Goal: Information Seeking & Learning: Understand process/instructions

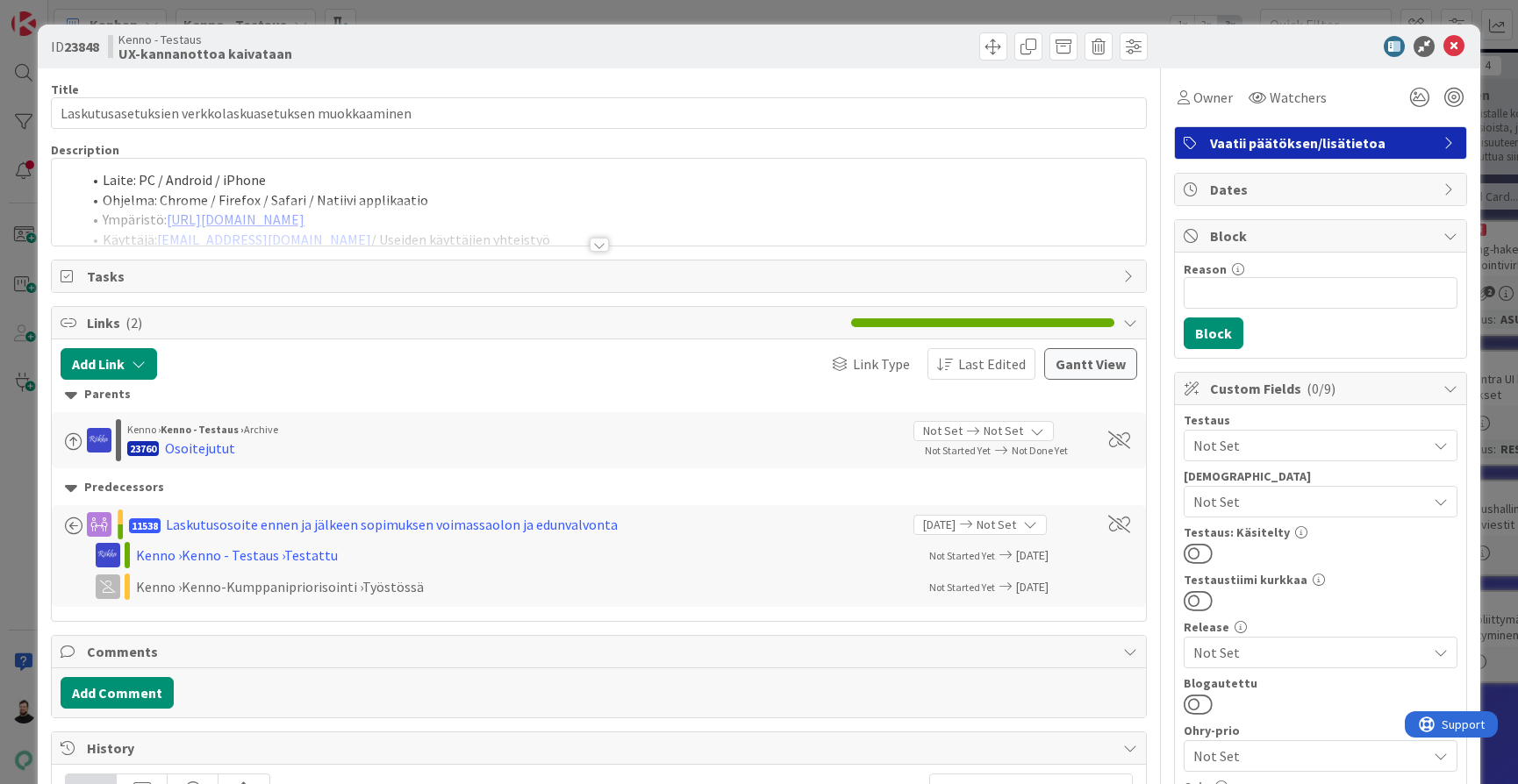
click at [593, 244] on div at bounding box center [600, 245] width 20 height 14
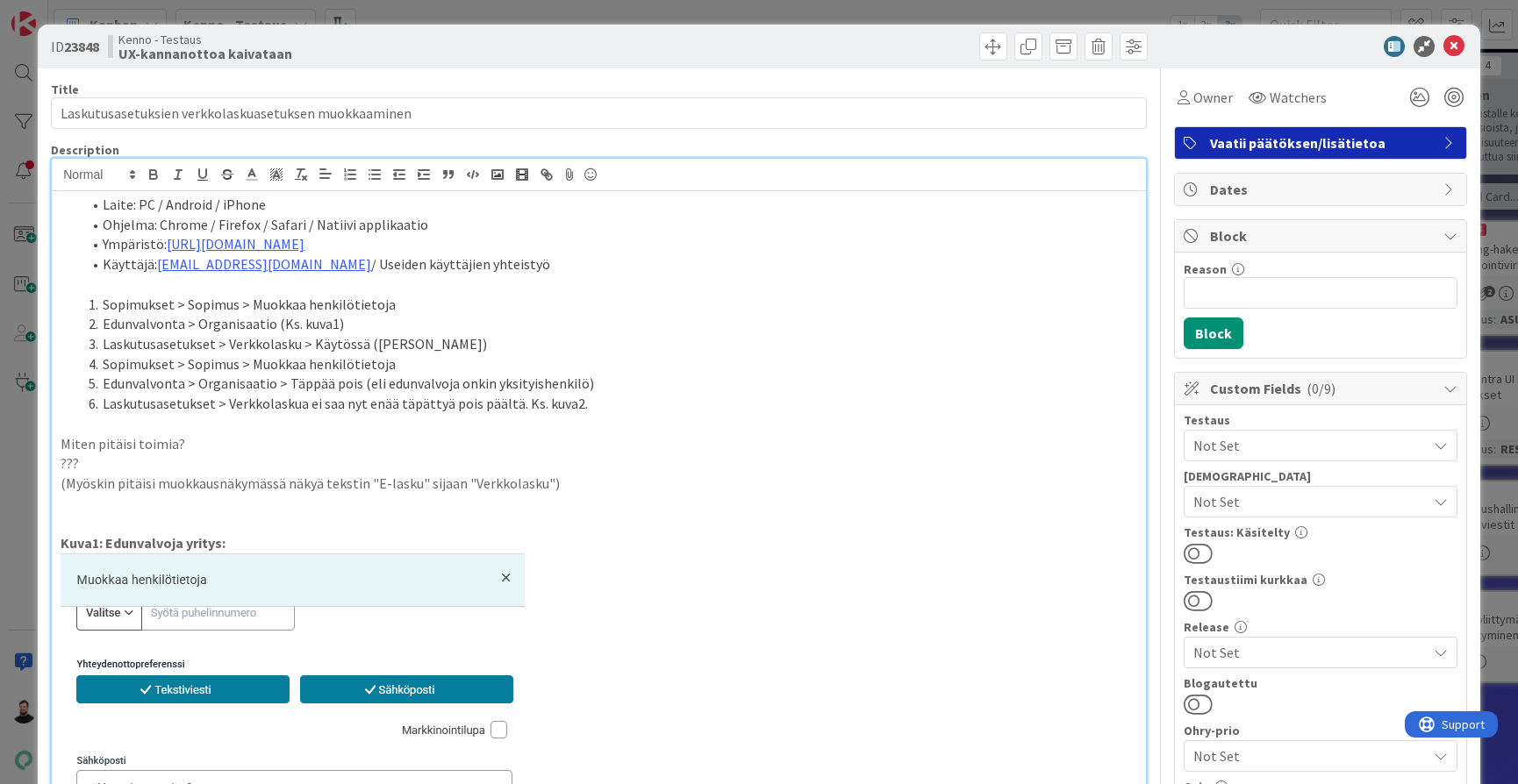
scroll to position [34, 0]
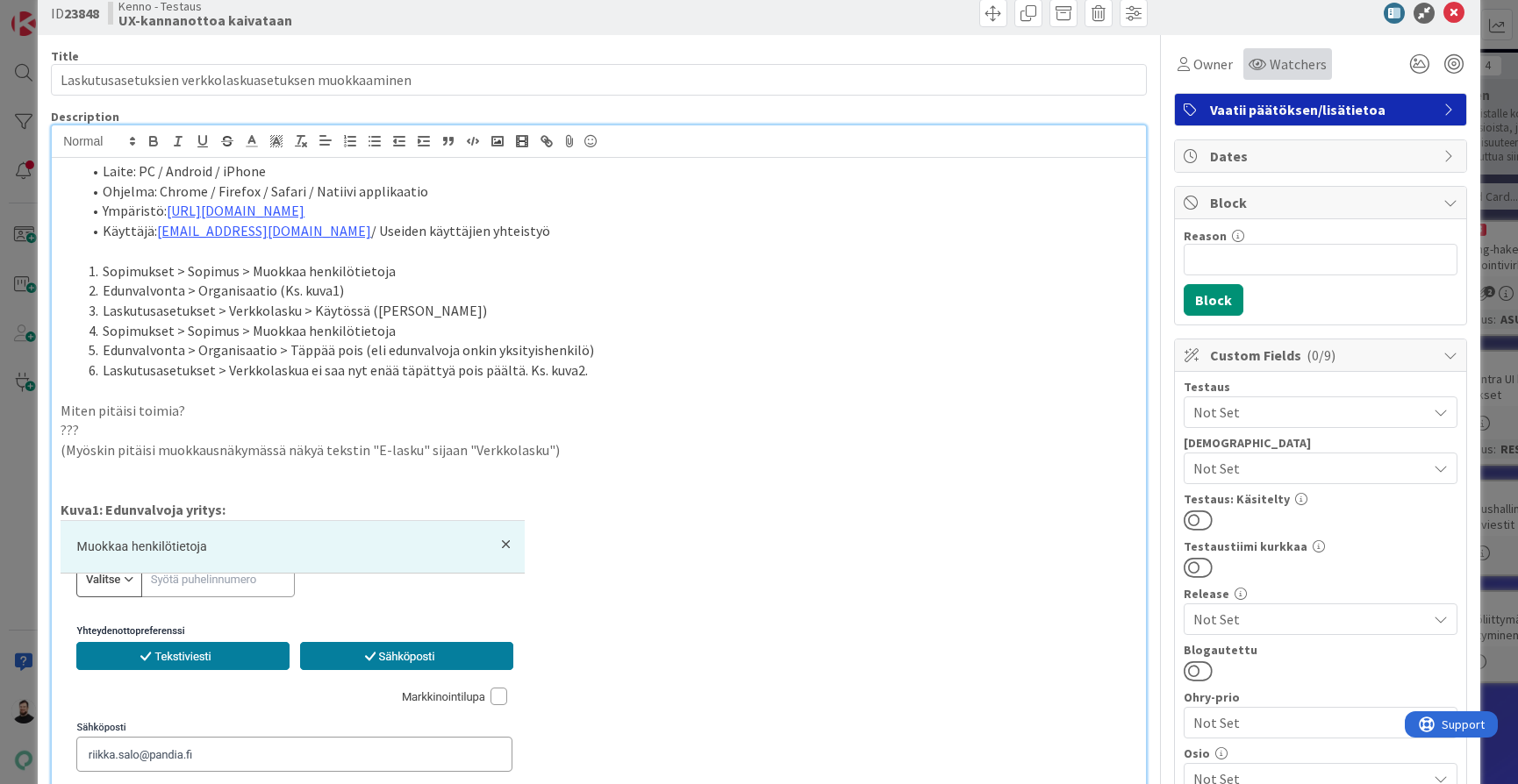
click at [1291, 70] on span "Watchers" at bounding box center [1298, 64] width 57 height 21
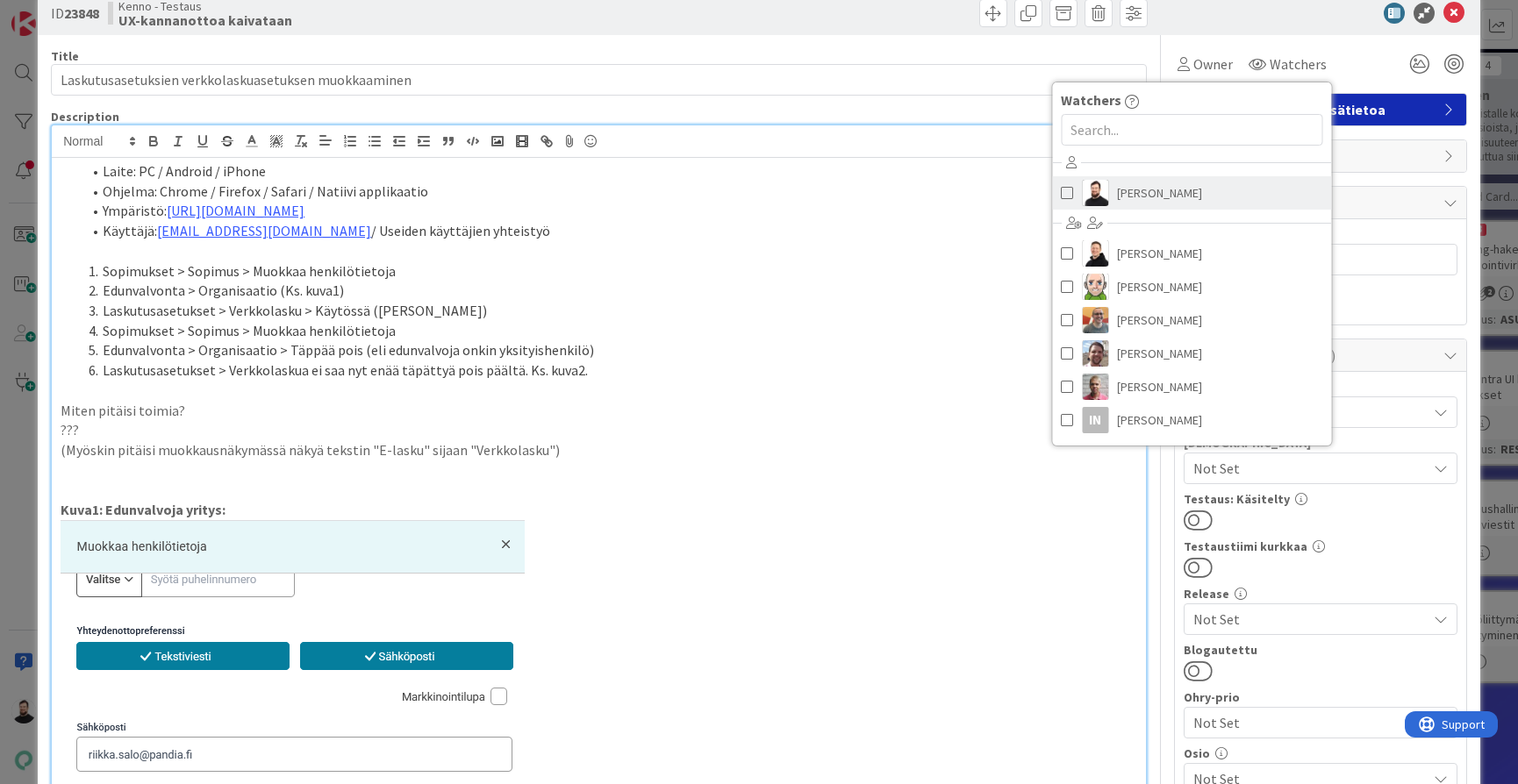
click at [1192, 185] on link "Taavi Kervinen" at bounding box center [1192, 193] width 279 height 34
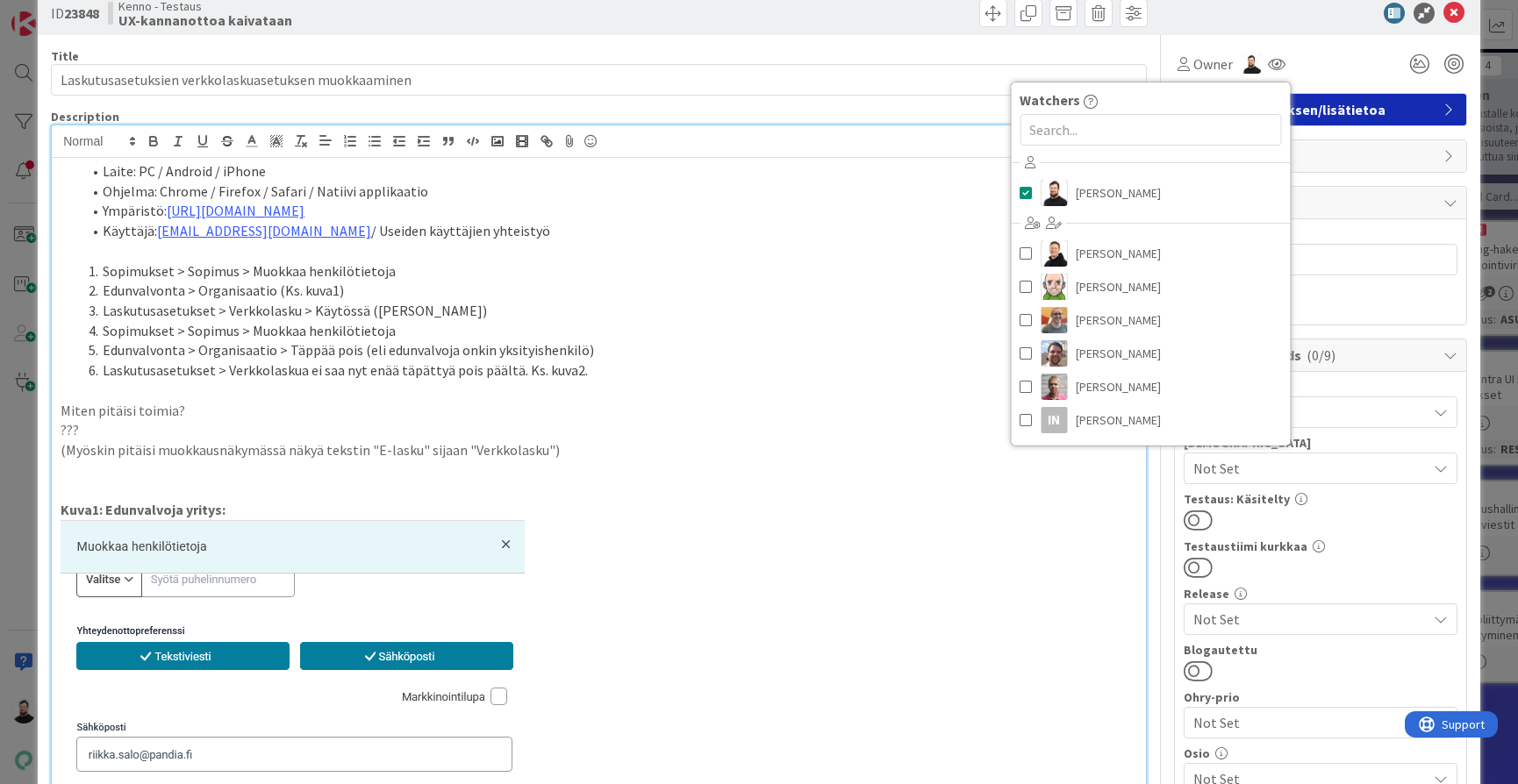
click at [937, 267] on li "Sopimukset > Sopimus > Muokkaa henkilötietoja" at bounding box center [610, 271] width 1056 height 20
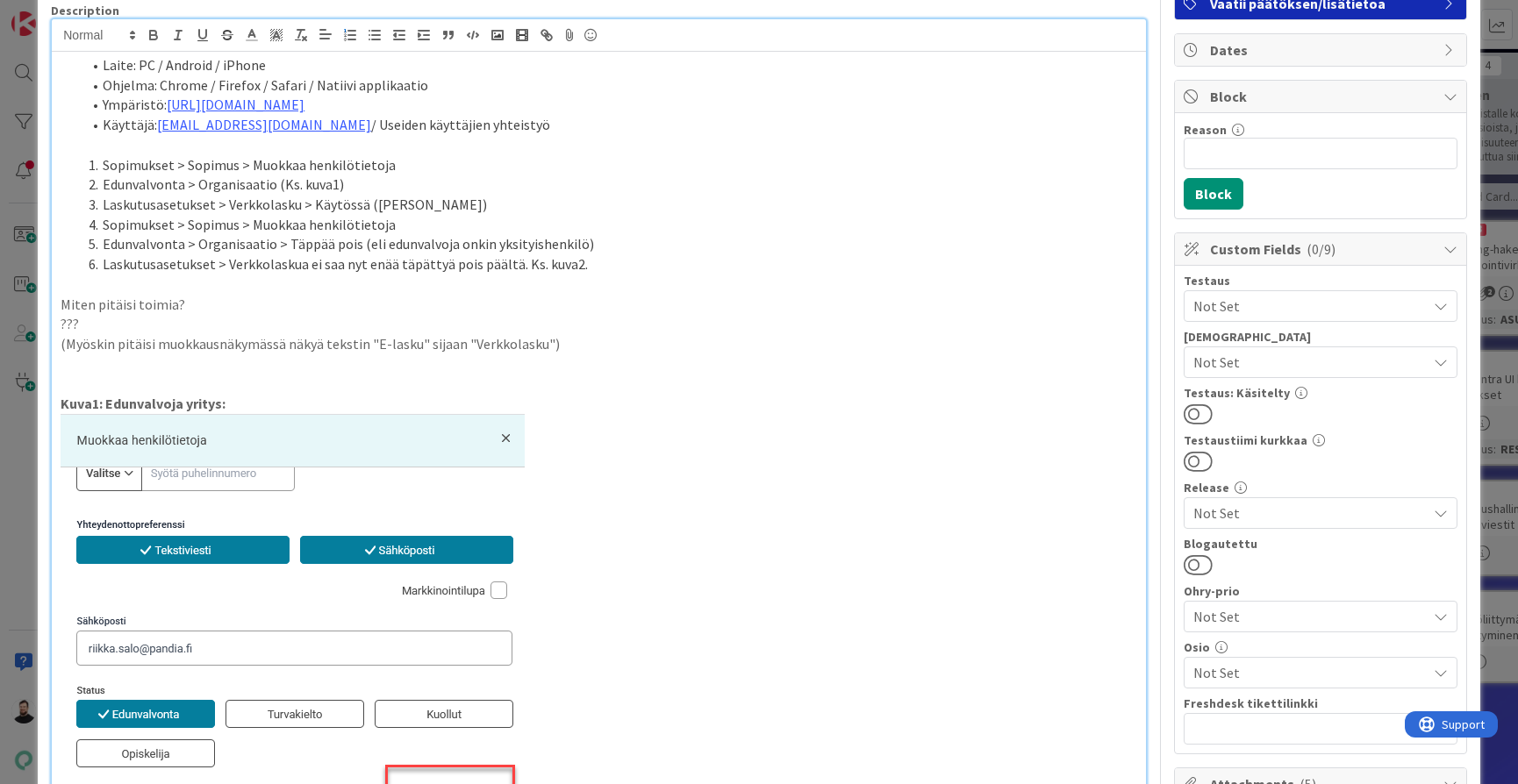
scroll to position [137, 0]
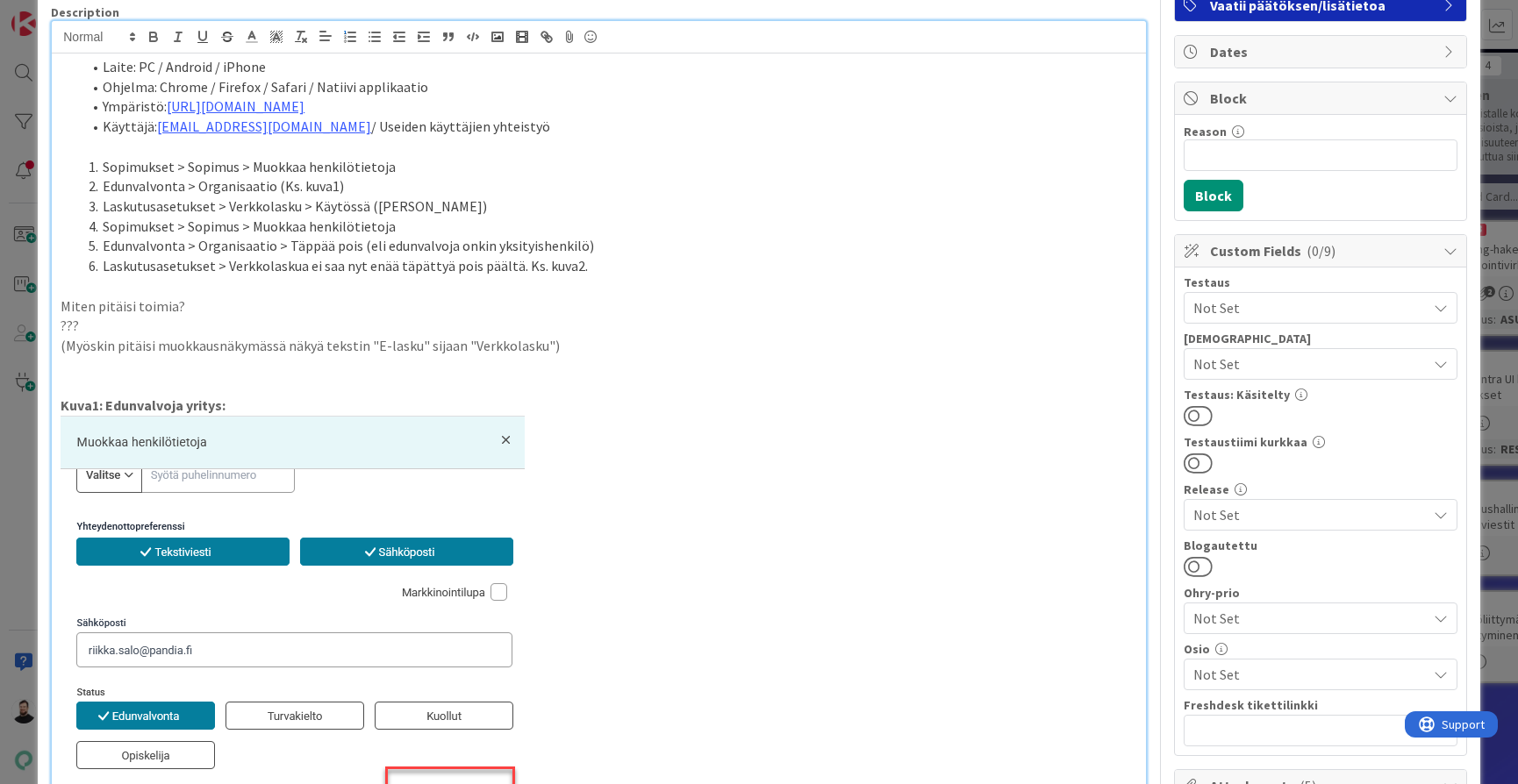
click at [558, 305] on p "Miten pitäisi toimia?" at bounding box center [598, 306] width 1076 height 20
click at [557, 316] on p "???" at bounding box center [598, 325] width 1076 height 20
click at [575, 296] on p "Miten pitäisi toimia?" at bounding box center [598, 306] width 1076 height 20
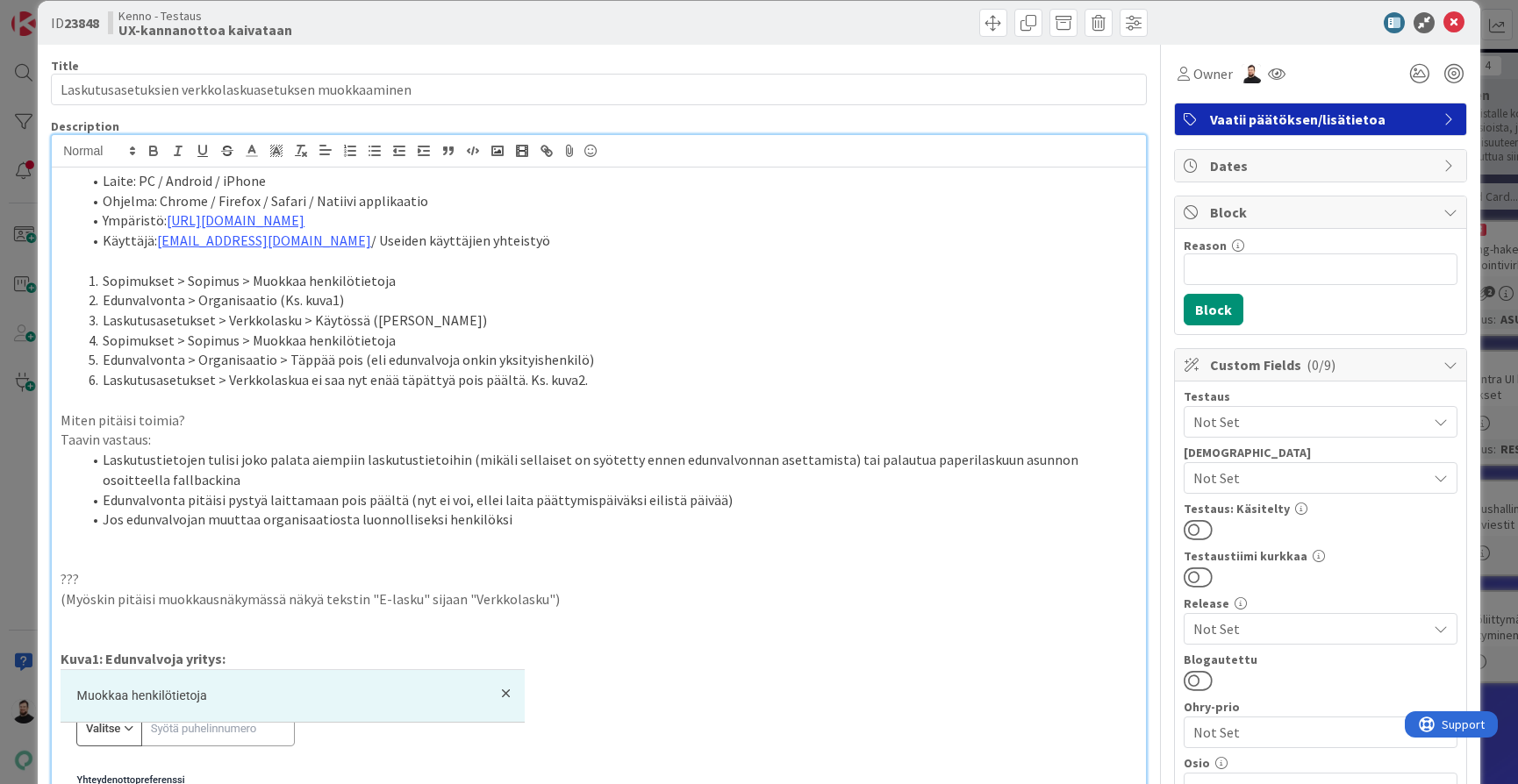
scroll to position [43, 0]
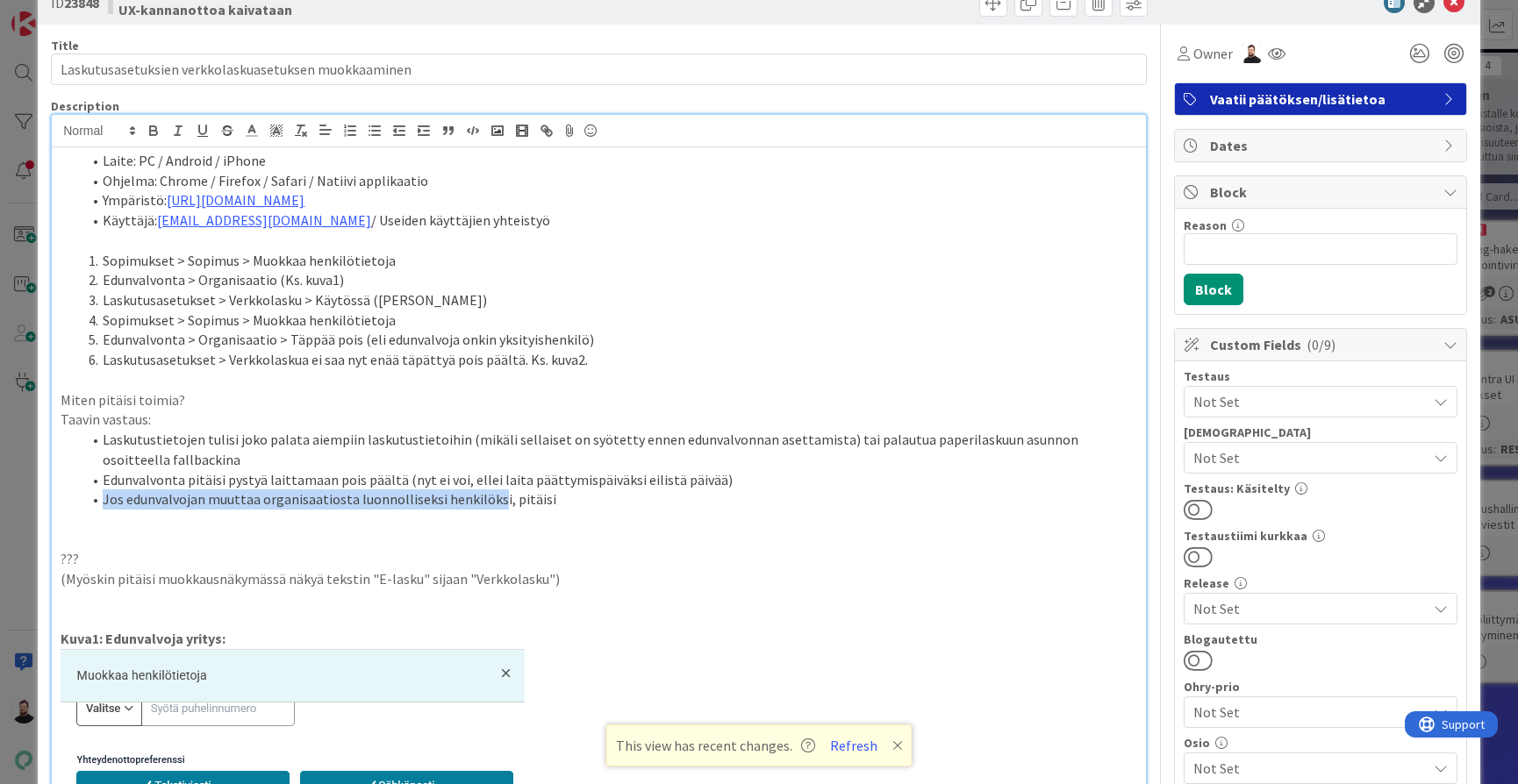
drag, startPoint x: 495, startPoint y: 490, endPoint x: 105, endPoint y: 490, distance: 390.0
click at [104, 490] on li "Jos edunvalvojan muuttaa organisaatiosta luonnolliseksi henkilöksi, pitäisi" at bounding box center [610, 499] width 1056 height 20
click at [109, 434] on li "Laskutustietojen tulisi joko palata aiempiin laskutustietoihin (mikäli sellaise…" at bounding box center [610, 450] width 1056 height 40
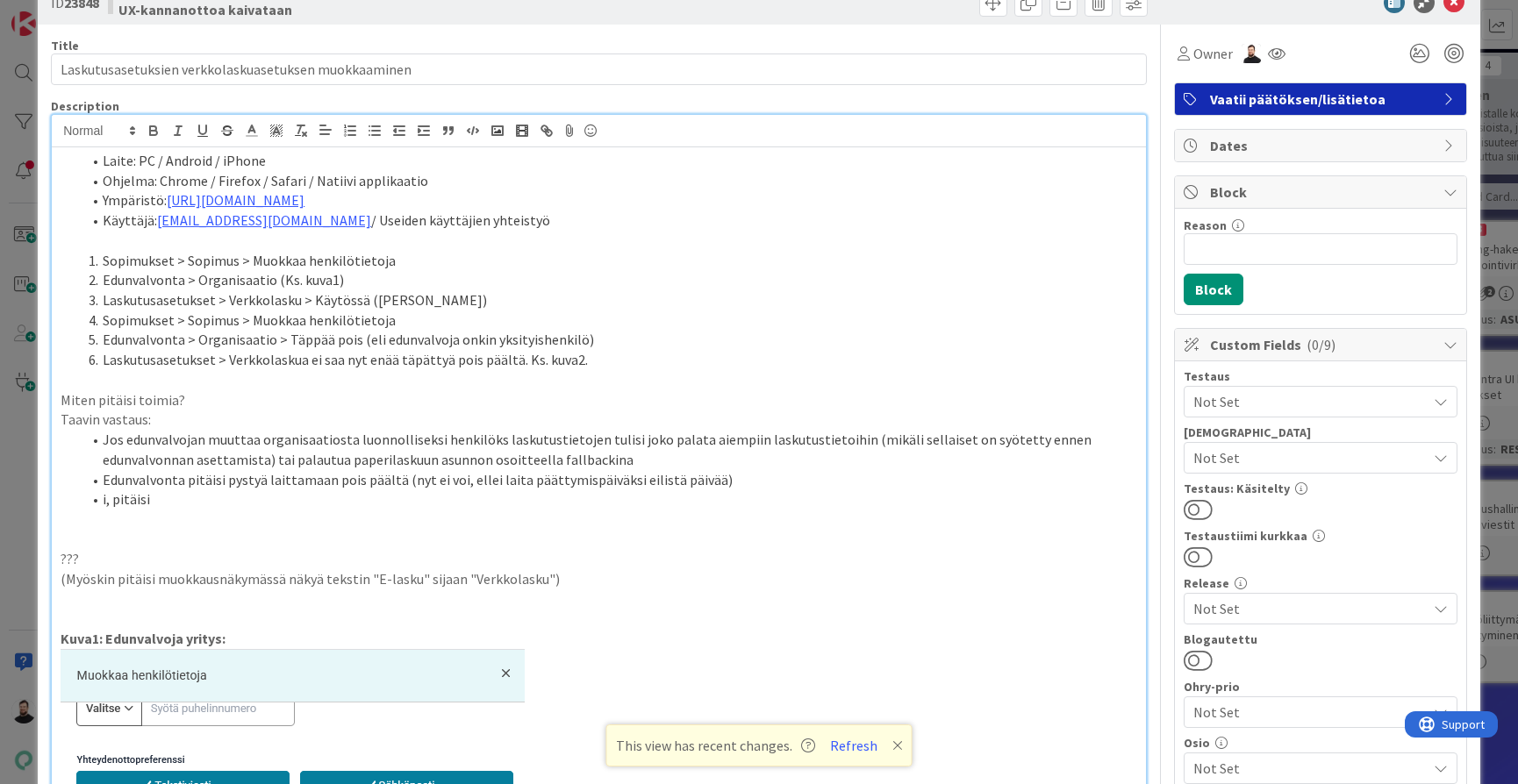
drag, startPoint x: 322, startPoint y: 485, endPoint x: 81, endPoint y: 490, distance: 241.1
click at [81, 490] on ol "Jos edunvalvojan muuttaa organisaatiosta luonnolliseksi henkilöks laskutustieto…" at bounding box center [598, 470] width 1076 height 80
click at [494, 433] on li "Jos edunvalvojan muuttaa organisaatiosta luonnolliseksi henkilöks laskutustieto…" at bounding box center [610, 450] width 1056 height 40
click at [680, 454] on li "Jos edunvalvojan muuttaa organisaatiosta luonnolliseksi henkilöksi, laskutustie…" at bounding box center [610, 450] width 1056 height 40
click at [755, 435] on li "Jos edunvalvojan muuttaa organisaatiosta luonnolliseksi henkilöksi, laskutustie…" at bounding box center [610, 450] width 1056 height 40
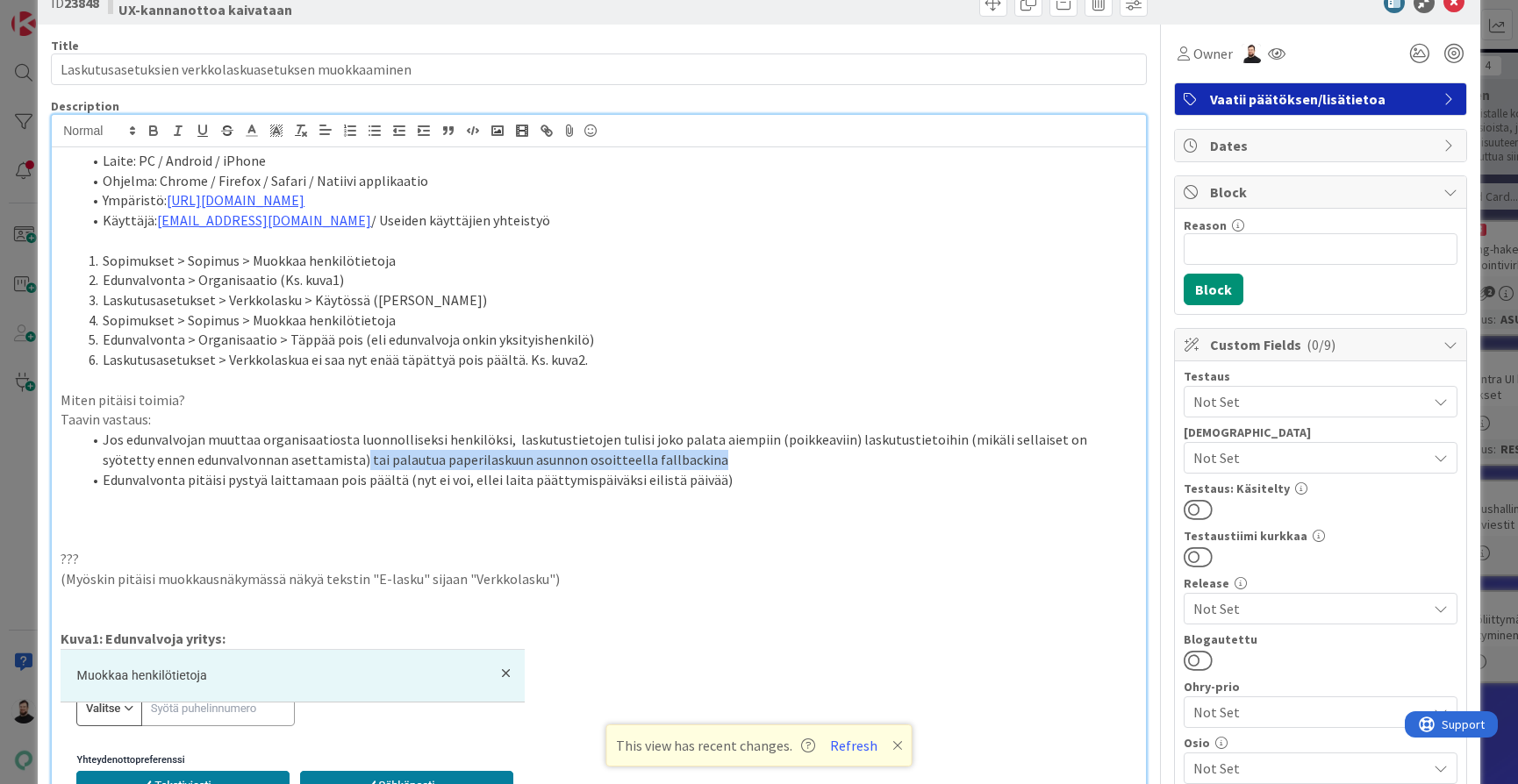
drag, startPoint x: 636, startPoint y: 451, endPoint x: 271, endPoint y: 451, distance: 365.0
click at [271, 451] on li "Jos edunvalvojan muuttaa organisaatiosta luonnolliseksi henkilöksi, laskutustie…" at bounding box center [610, 450] width 1056 height 40
click at [706, 430] on li "Jos edunvalvojan muuttaa organisaatiosta luonnolliseksi henkilöksi, laskutustie…" at bounding box center [610, 450] width 1056 height 40
click at [712, 435] on li "Jos edunvalvojan muuttaa organisaatiosta luonnolliseksi henkilöksi, laskutustie…" at bounding box center [610, 450] width 1056 height 40
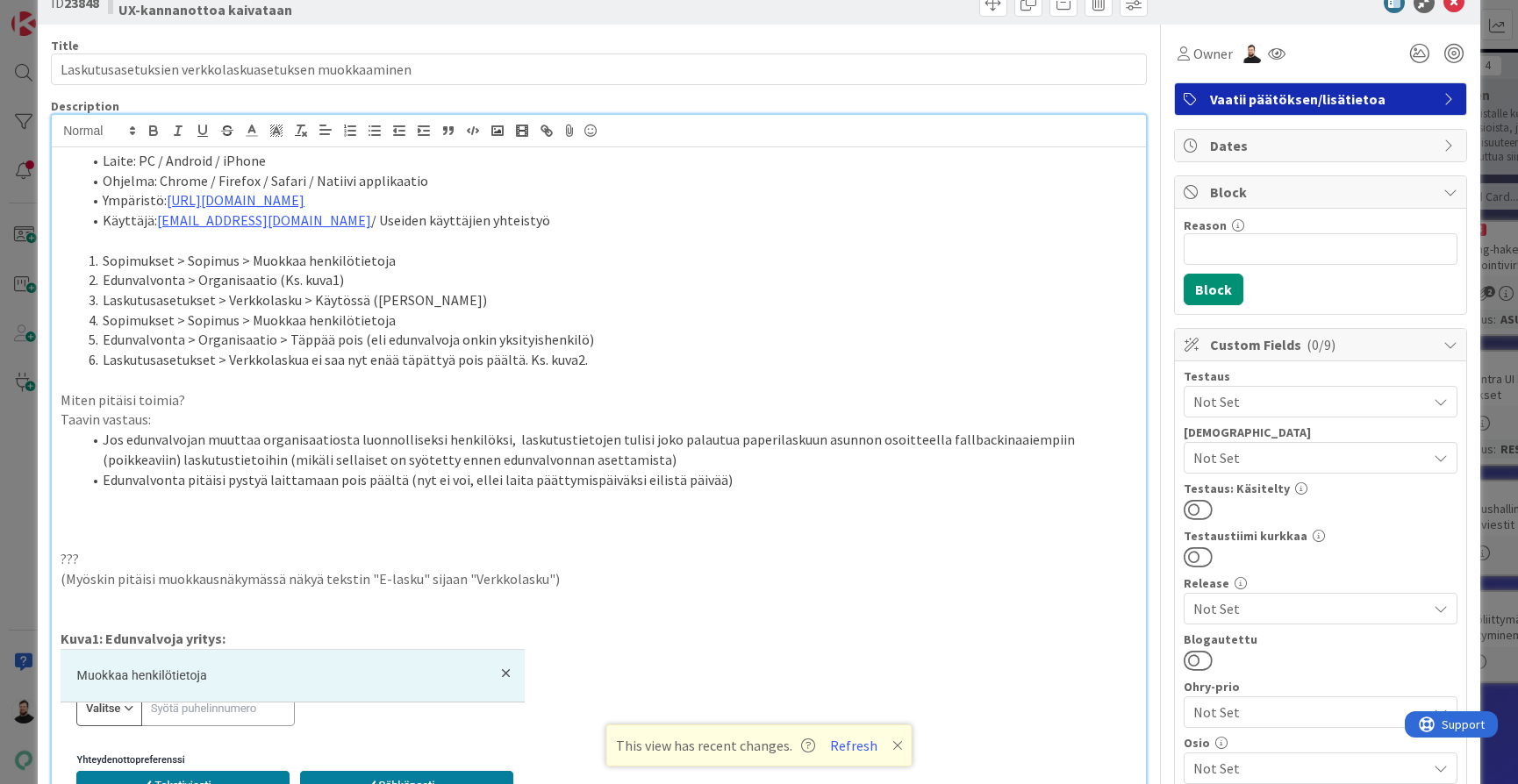
click at [988, 435] on li "Jos edunvalvojan muuttaa organisaatiosta luonnolliseksi henkilöksi, laskutustie…" at bounding box center [610, 450] width 1056 height 40
click at [956, 430] on li "Jos edunvalvojan muuttaa organisaatiosta luonnolliseksi henkilöksi, laskutustie…" at bounding box center [610, 450] width 1056 height 40
click at [632, 454] on li "Jos edunvalvojan muuttaa organisaatiosta luonnolliseksi henkilöksi, laskutustie…" at bounding box center [610, 450] width 1056 height 40
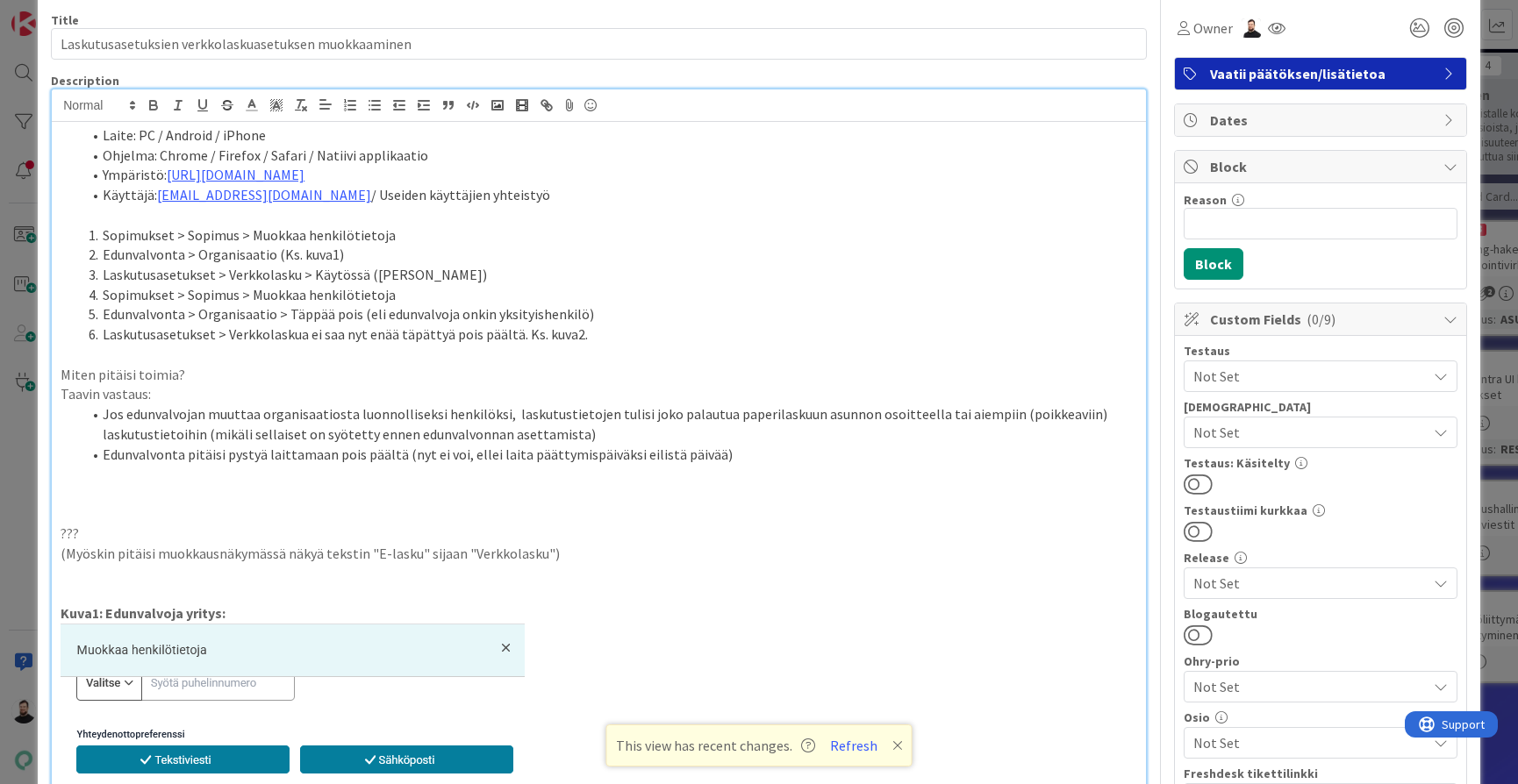
scroll to position [76, 0]
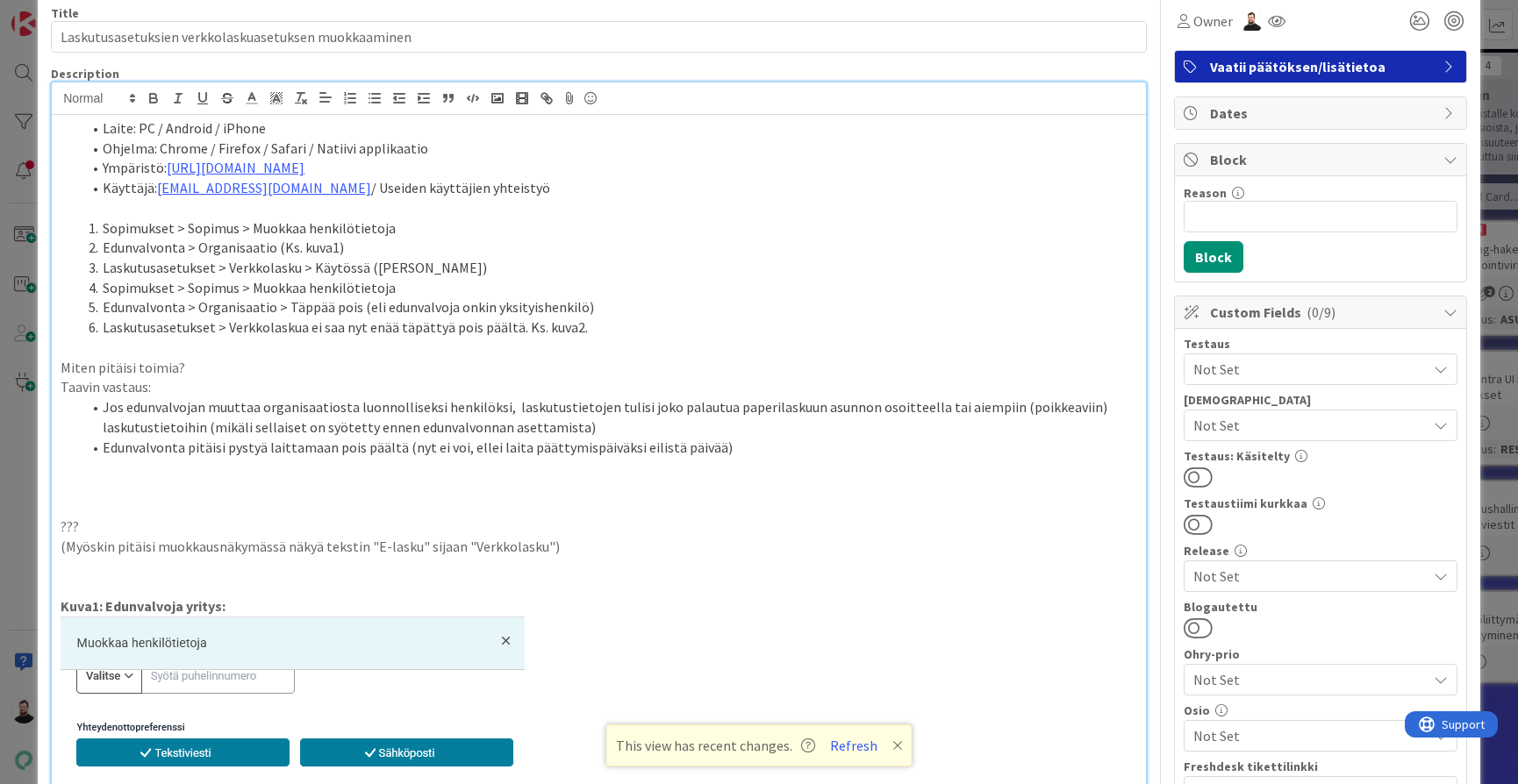
click at [625, 537] on p "(Myöskin pitäisi muokkausnäkymässä näkyä tekstin "E-lasku" sijaan "Verkkolasku")" at bounding box center [598, 546] width 1076 height 20
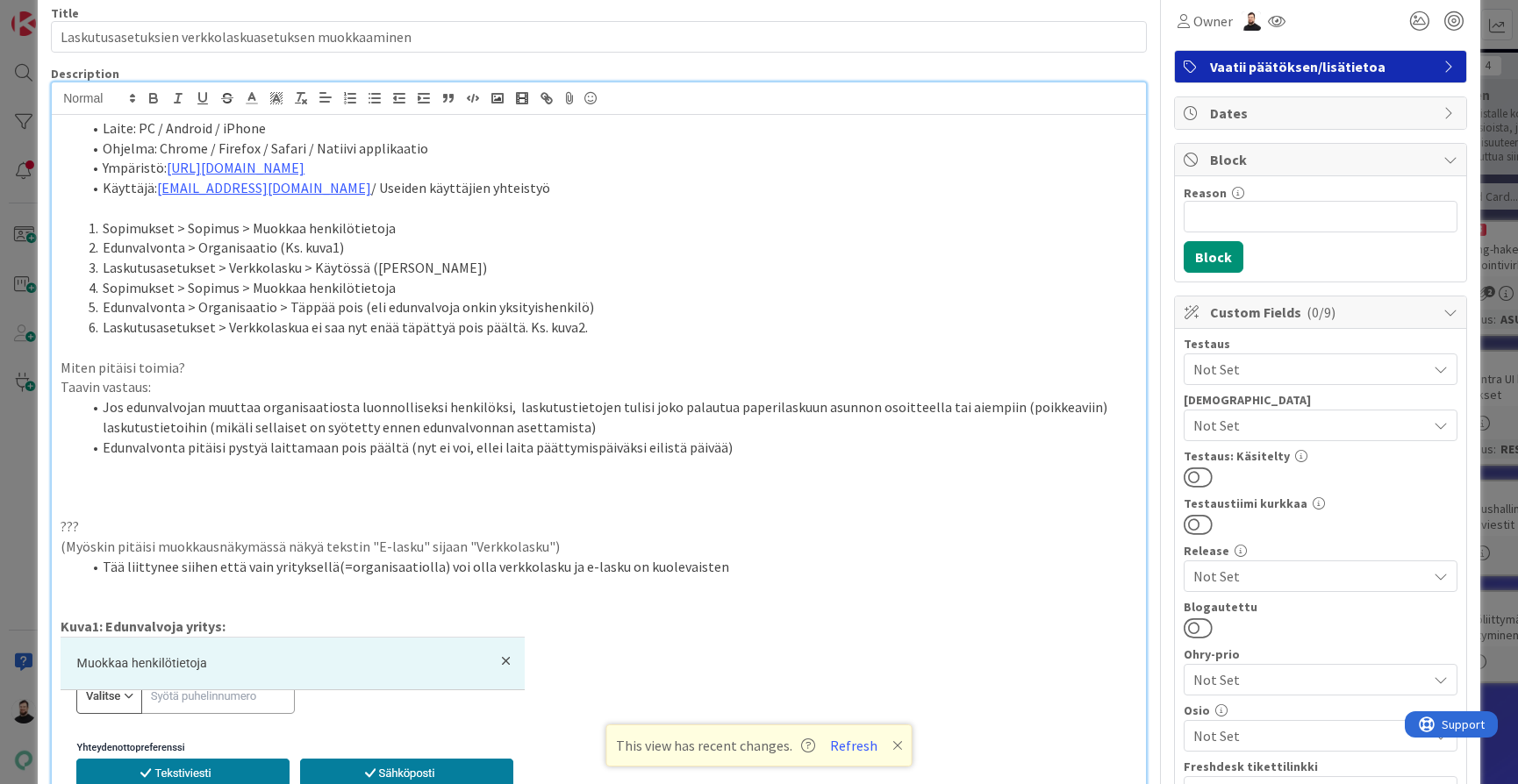
click at [631, 560] on li "Tää liittynee siihen että vain yrityksellä(=organisaatiolla) voi olla verkkolas…" at bounding box center [610, 567] width 1056 height 20
click at [729, 557] on li "Tää liittynee siihen että vain yrityksellä(=organisaatiolla) voi olla verkkolas…" at bounding box center [610, 567] width 1056 height 20
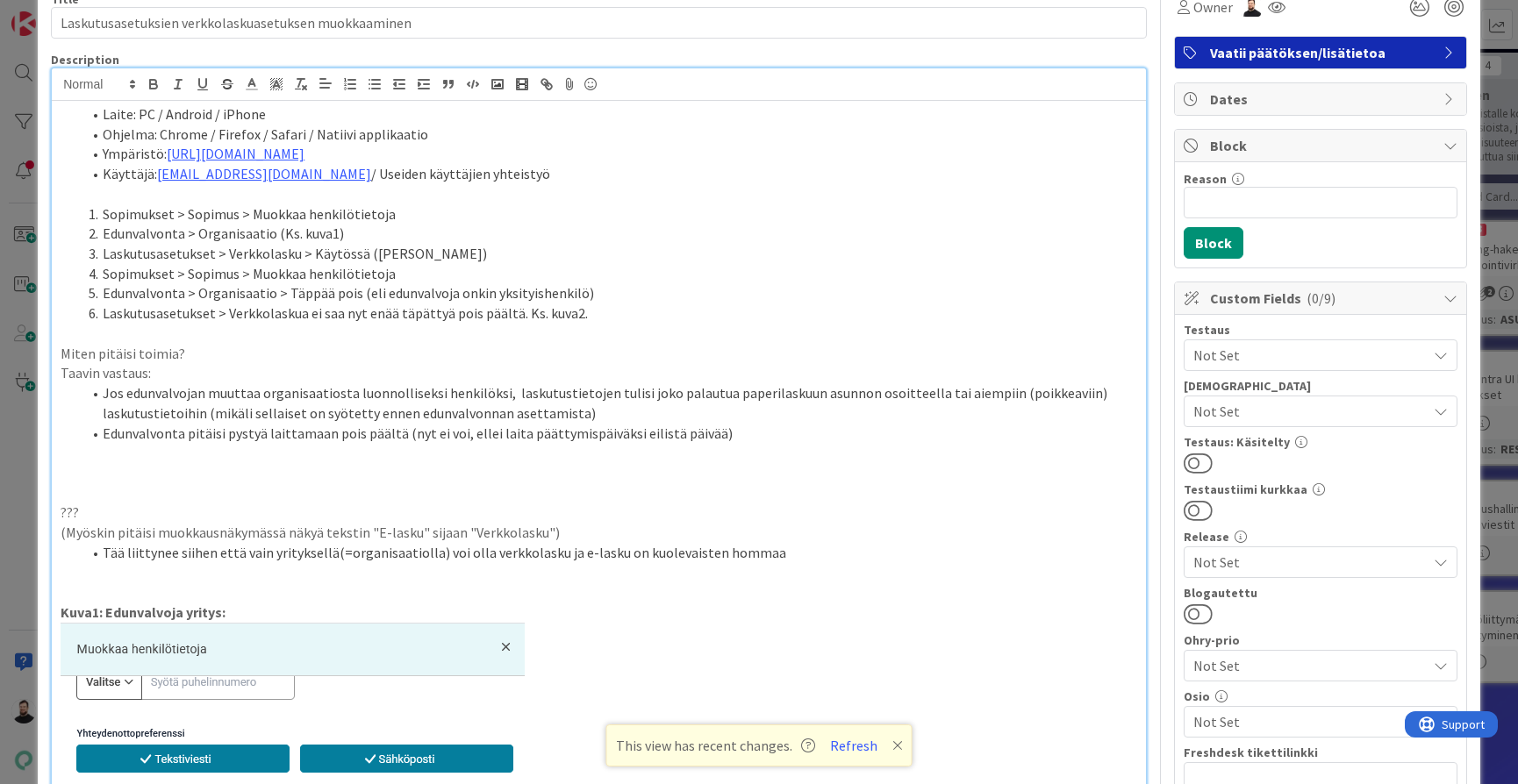
click at [600, 483] on p at bounding box center [598, 493] width 1076 height 20
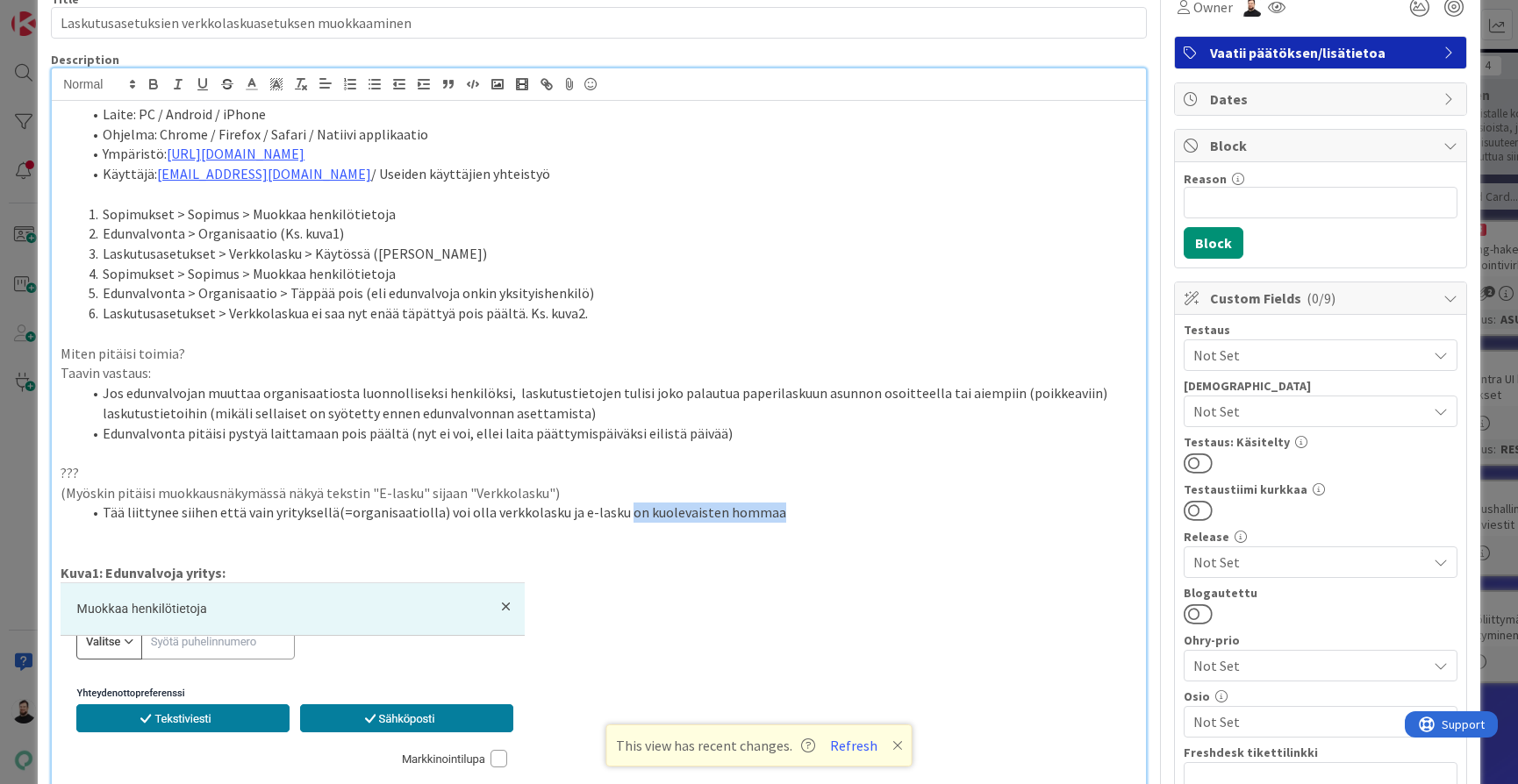
drag, startPoint x: 776, startPoint y: 506, endPoint x: 613, endPoint y: 505, distance: 163.0
click at [613, 505] on li "Tää liittynee siihen että vain yrityksellä(=organisaatiolla) voi olla verkkolas…" at bounding box center [610, 513] width 1056 height 20
click at [741, 563] on p "Kuva1: Edunvalvoja yritys:" at bounding box center [598, 573] width 1076 height 20
click at [755, 543] on p at bounding box center [598, 553] width 1076 height 20
click at [71, 465] on p "???" at bounding box center [598, 473] width 1076 height 20
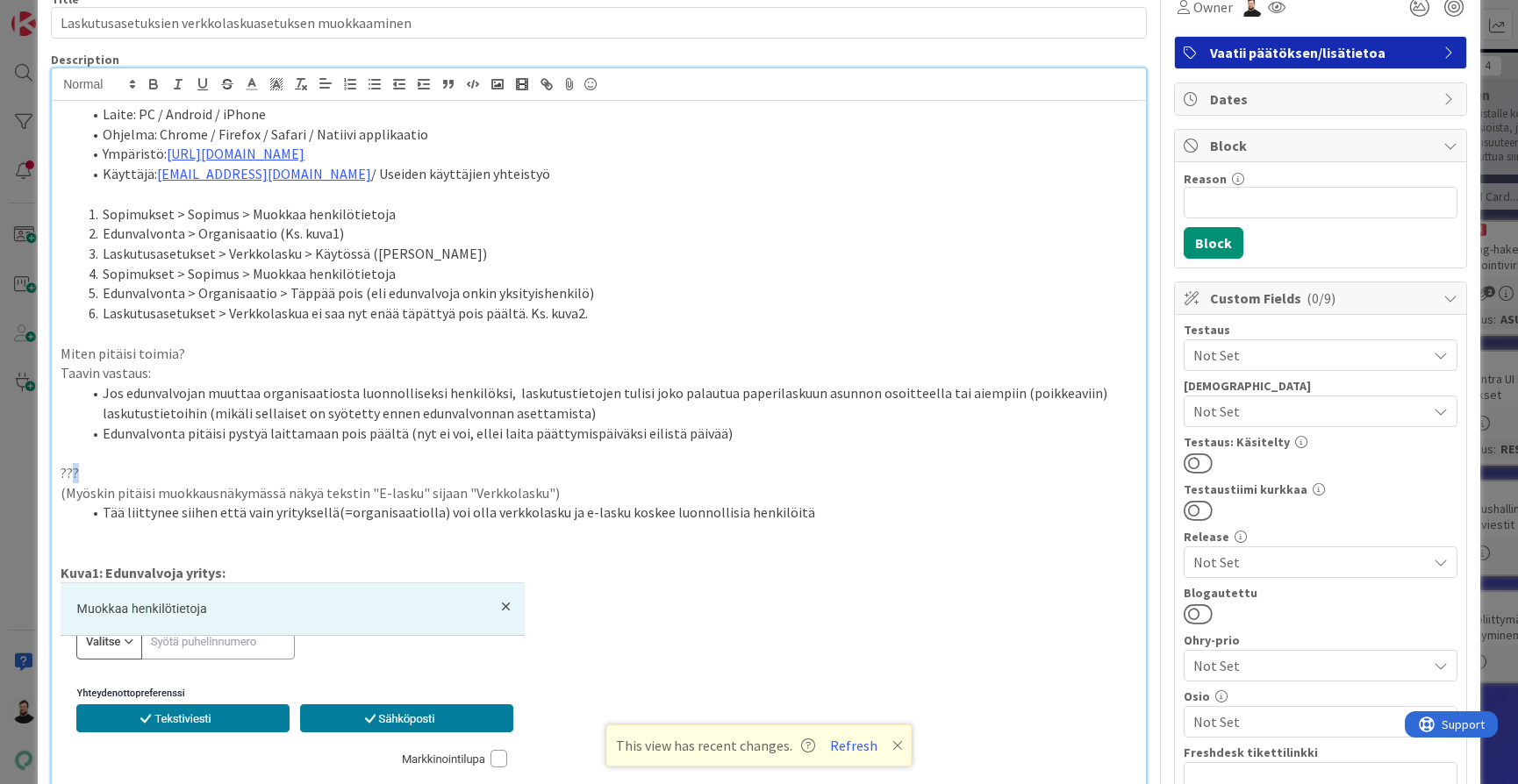
click at [71, 465] on p "???" at bounding box center [598, 473] width 1076 height 20
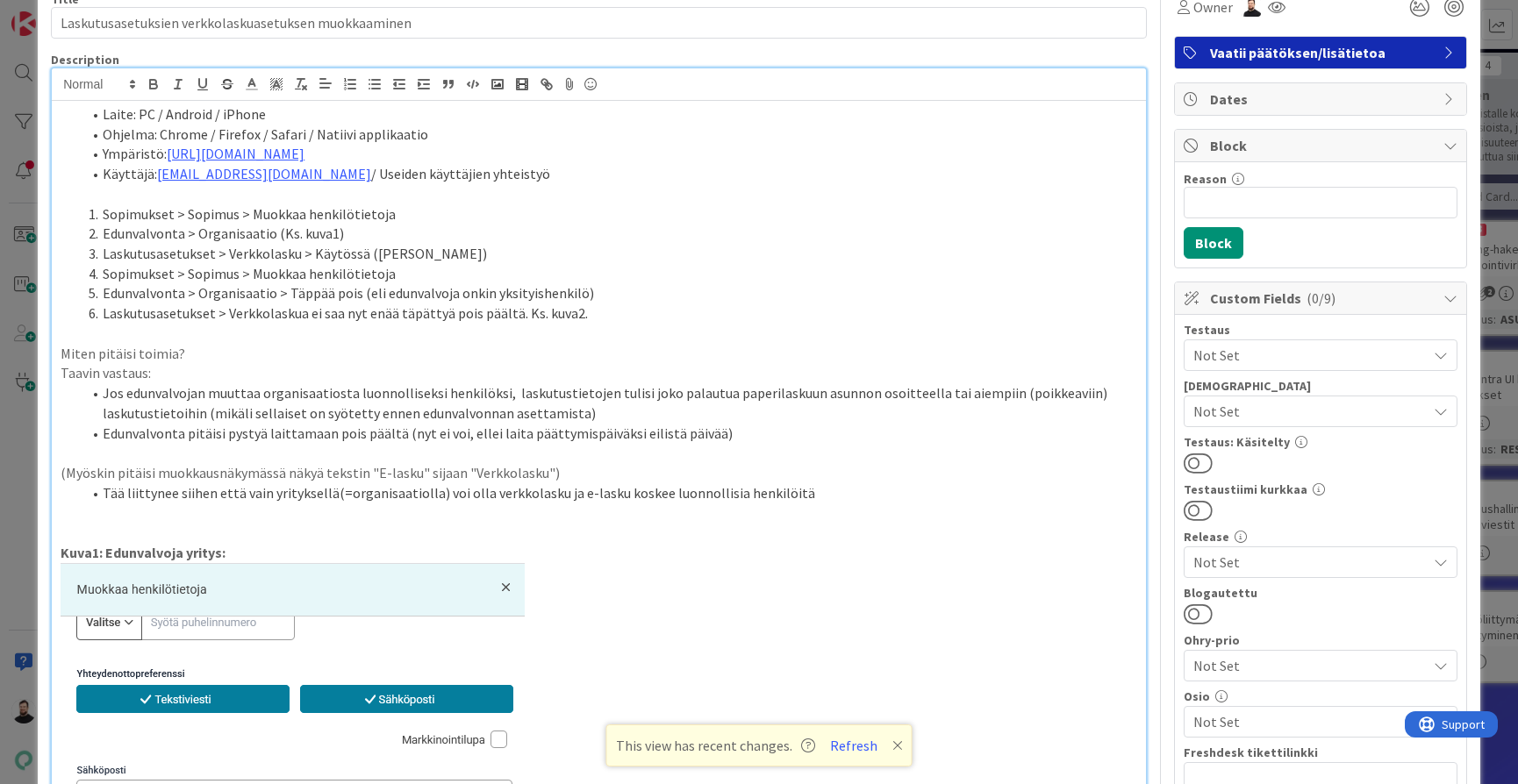
click at [145, 369] on p "Taavin vastaus:" at bounding box center [598, 372] width 1076 height 20
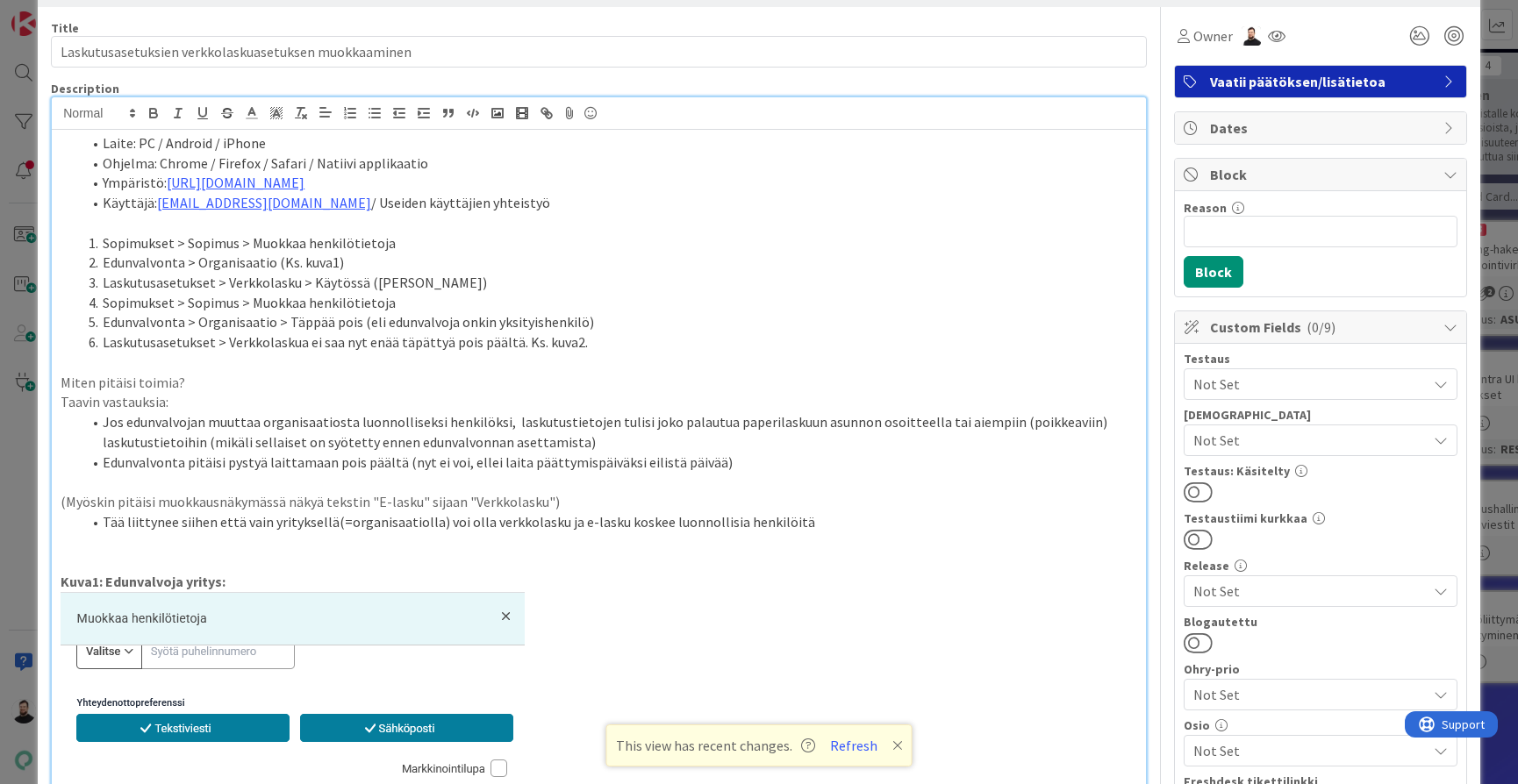
scroll to position [57, 0]
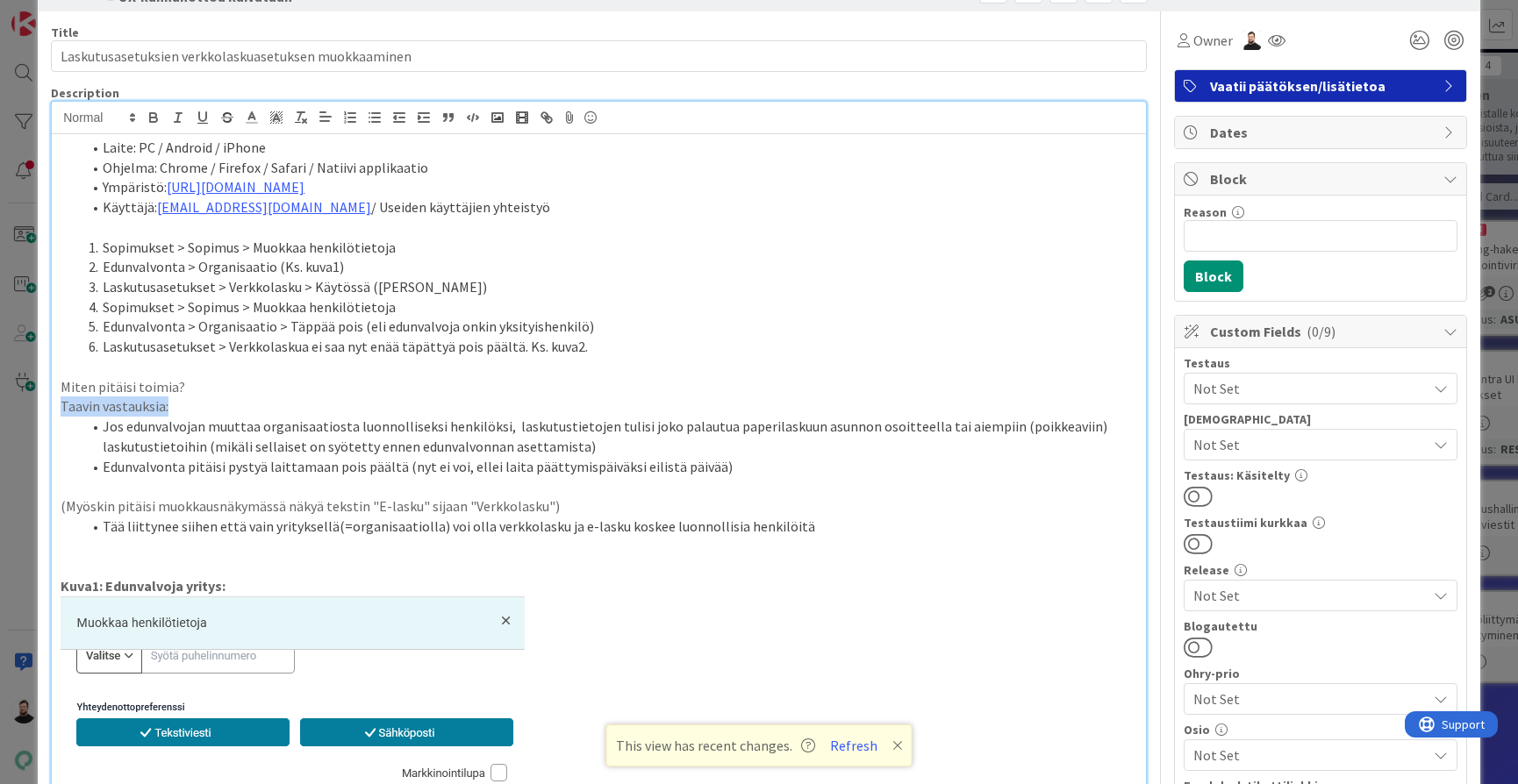
drag, startPoint x: 185, startPoint y: 403, endPoint x: 58, endPoint y: 402, distance: 127.0
click at [110, 516] on li "Tää liittynee siihen että vain yrityksellä(=organisaatiolla) voi olla verkkolas…" at bounding box center [610, 526] width 1056 height 20
click at [159, 536] on p at bounding box center [598, 545] width 1076 height 20
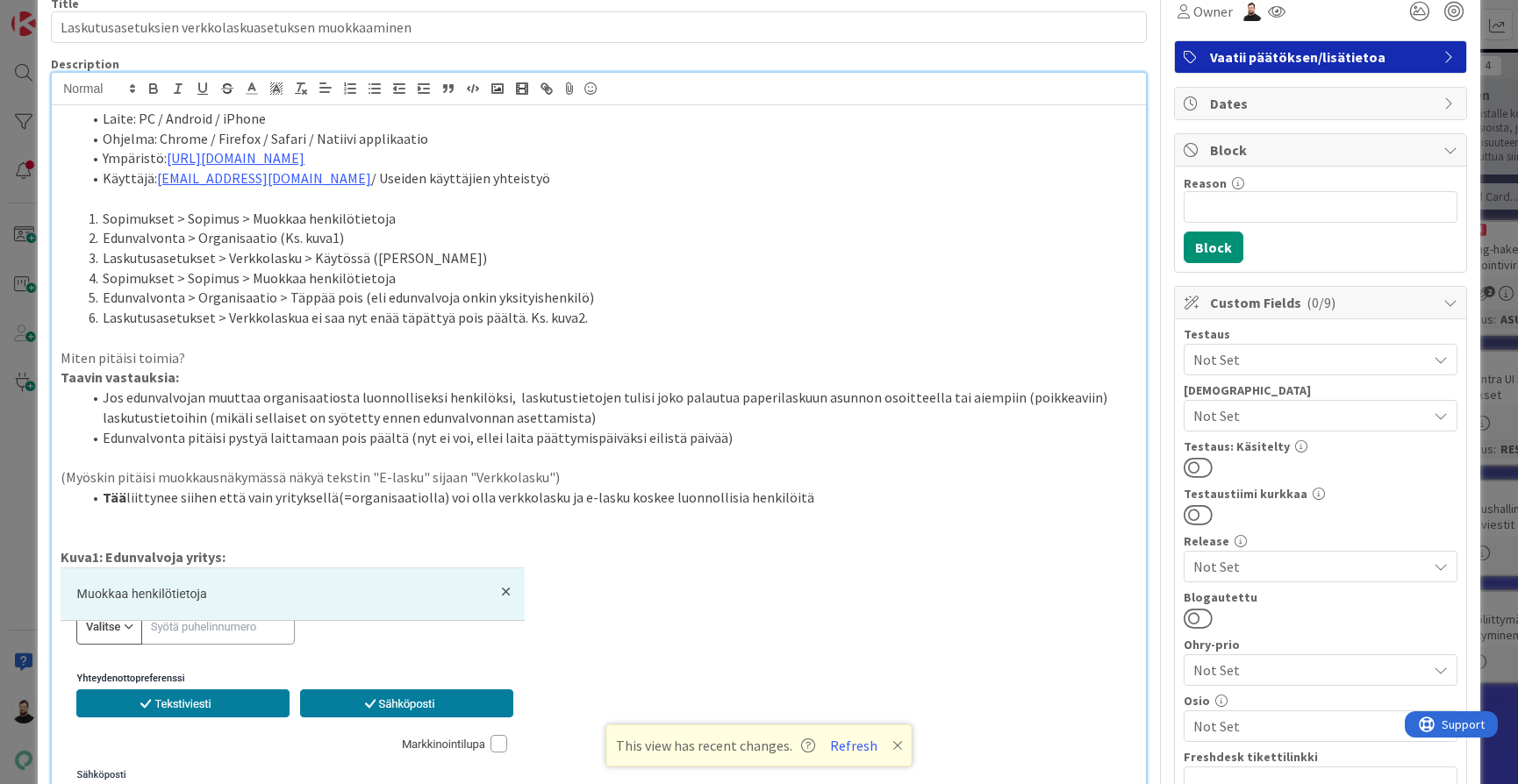
scroll to position [84, 0]
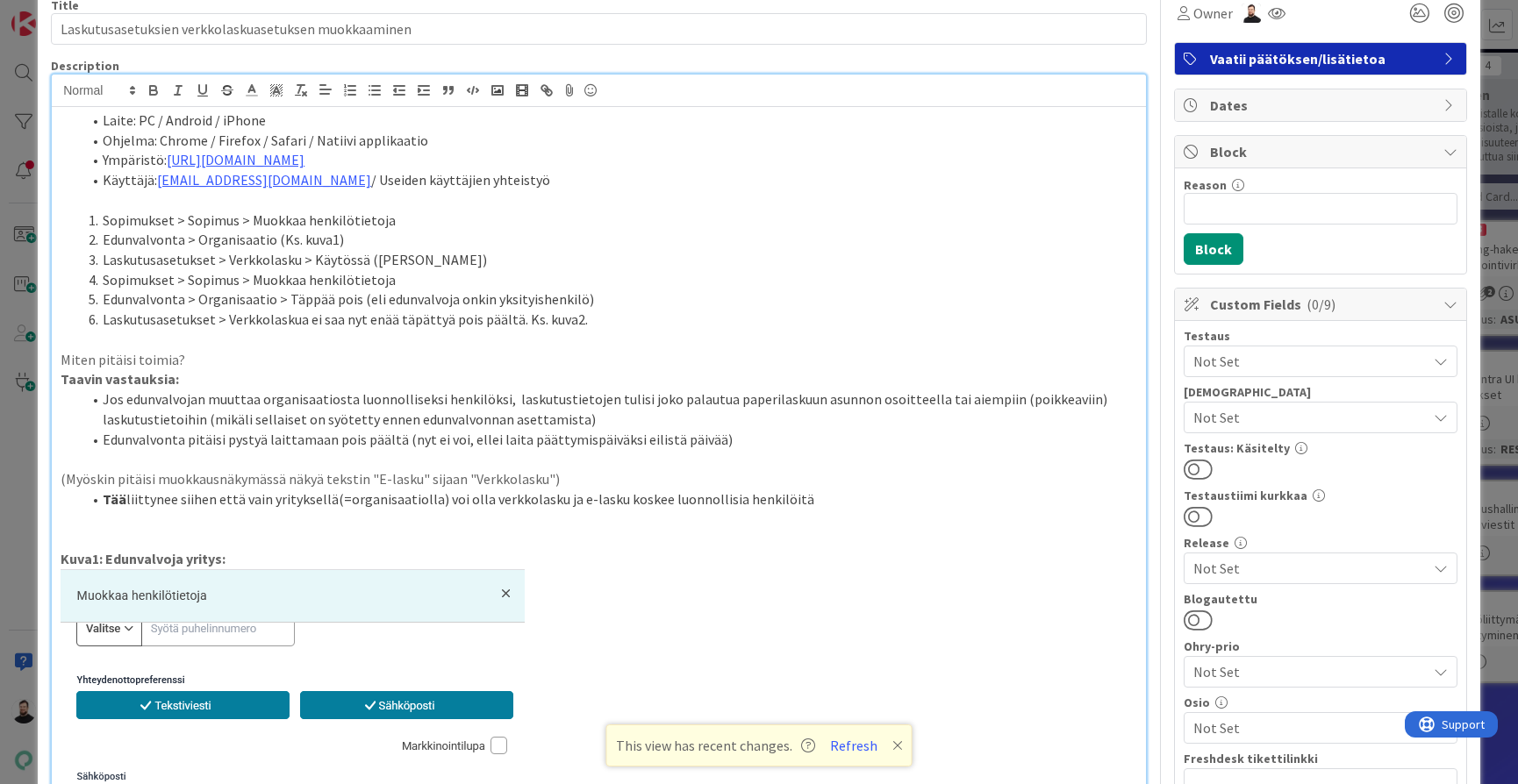
click at [820, 495] on li "Tää liittynee siihen että vain yrityksellä(=organisaatiolla) voi olla verkkolas…" at bounding box center [610, 499] width 1056 height 20
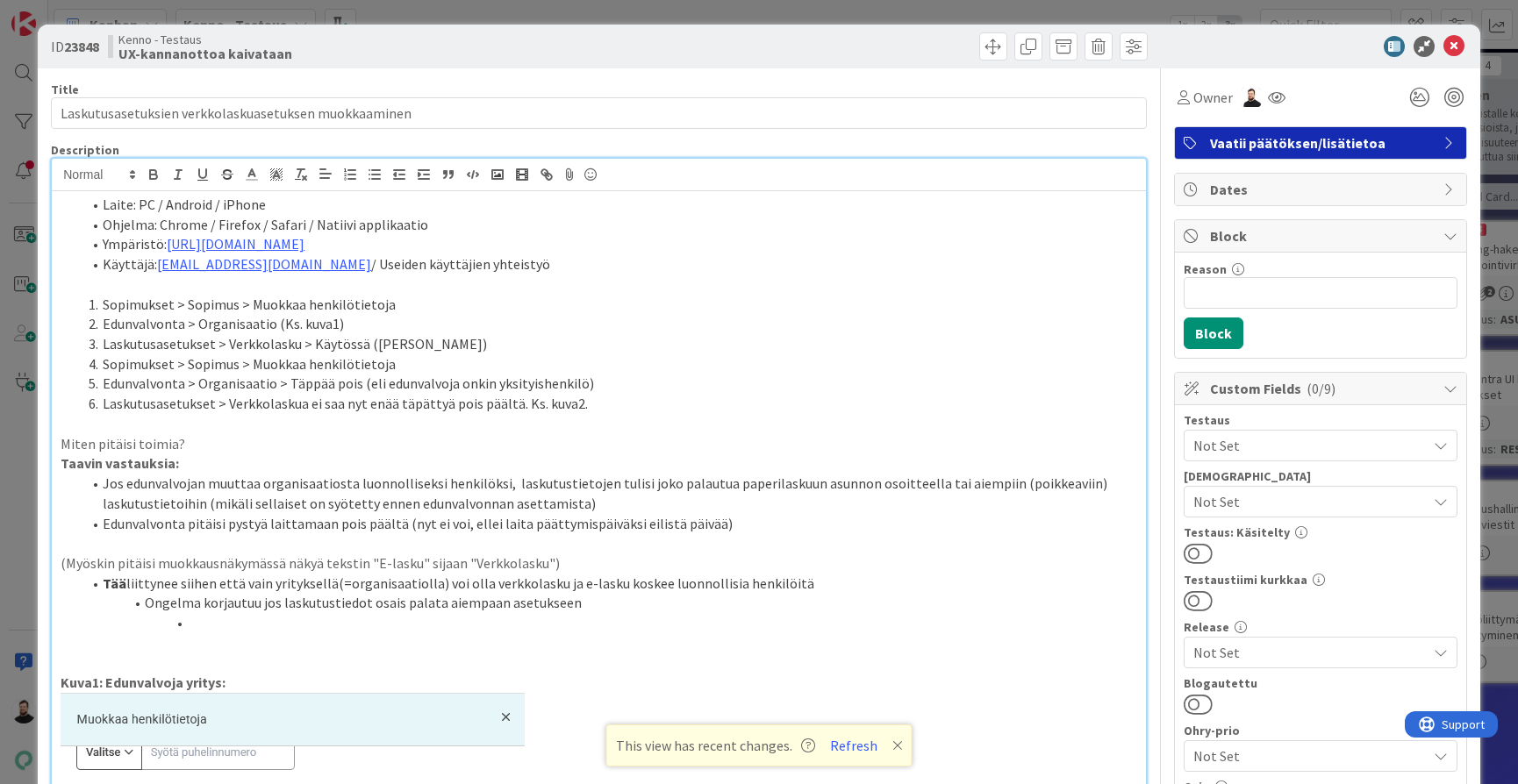
scroll to position [0, 0]
click at [843, 750] on button "Refresh" at bounding box center [853, 746] width 59 height 23
